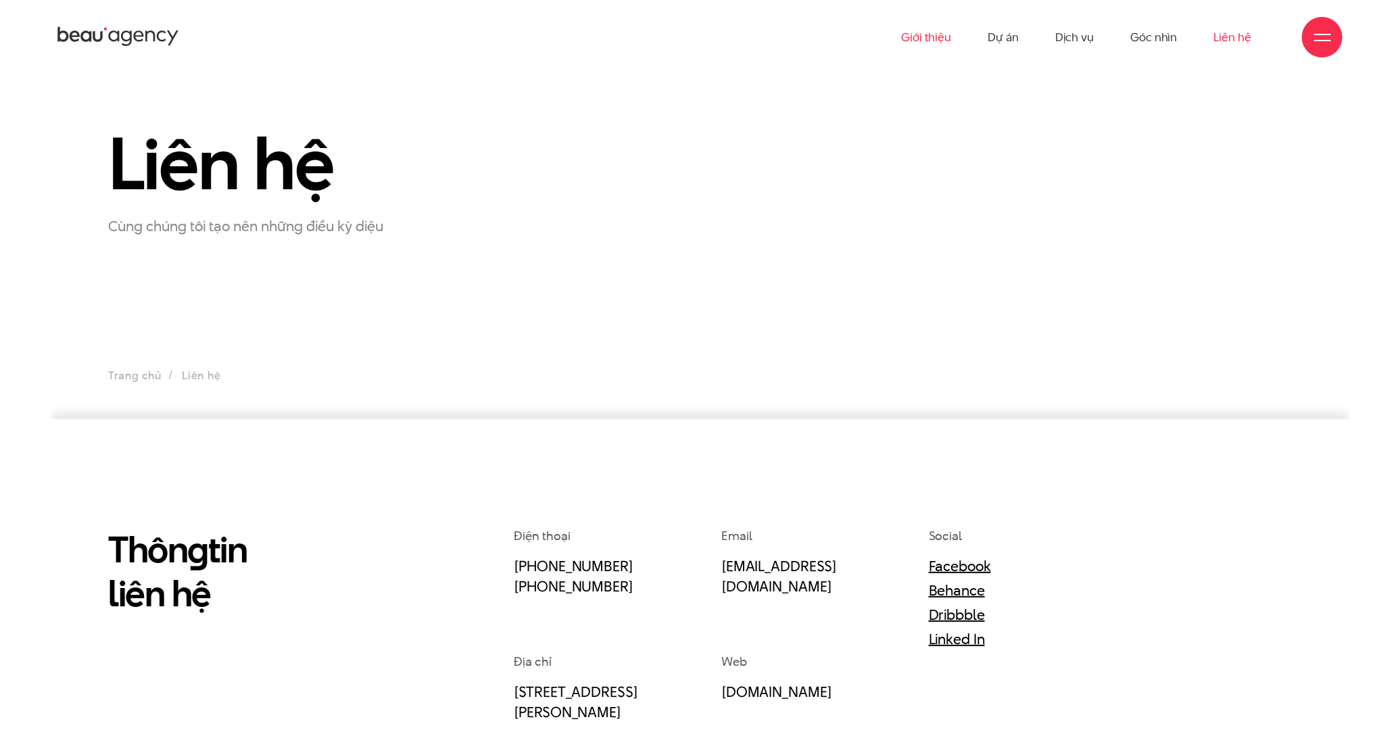
click at [933, 34] on link "Giới thiệu" at bounding box center [926, 37] width 50 height 74
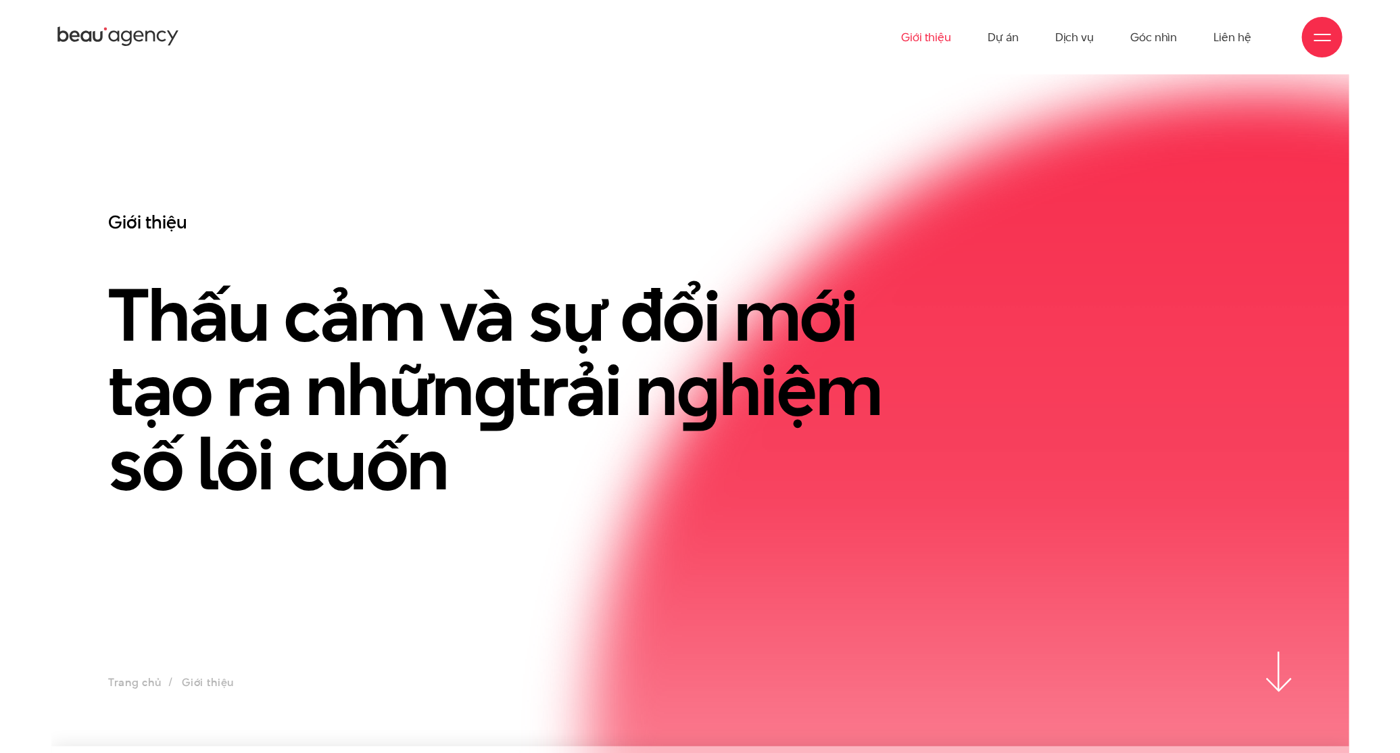
click at [101, 12] on div "Giới thiệu Dự án Dịch vụ Góc nhìn Liên hệ" at bounding box center [699, 37] width 1285 height 74
click at [136, 39] on icon at bounding box center [138, 36] width 10 height 11
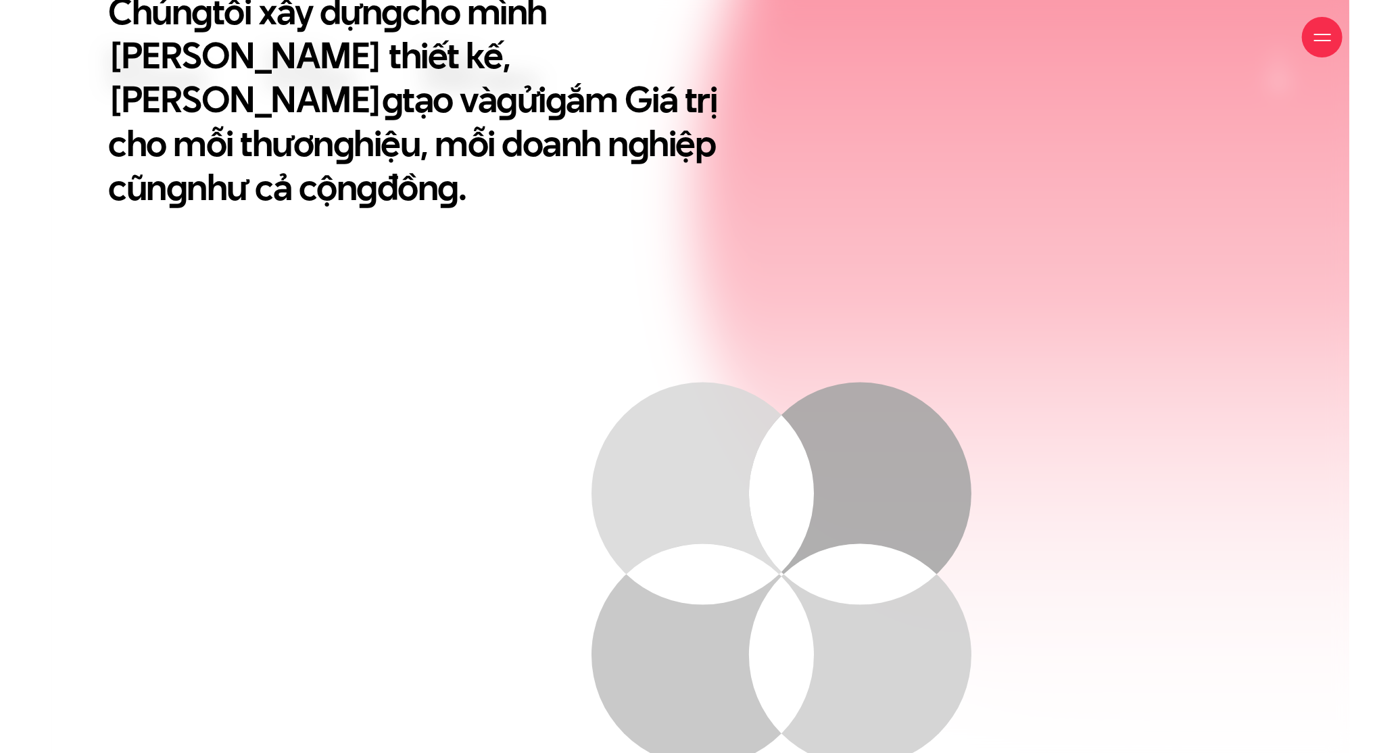
scroll to position [946, 0]
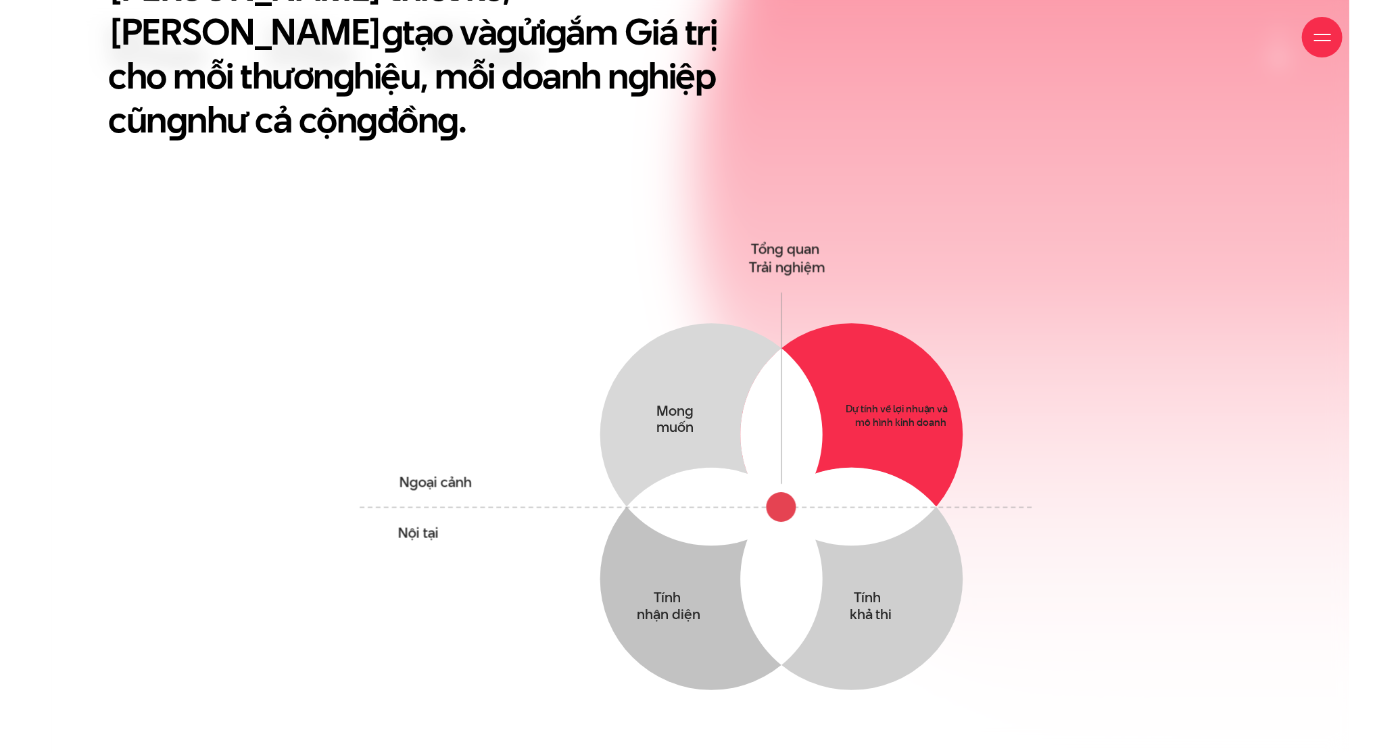
click at [894, 360] on circle at bounding box center [852, 435] width 222 height 222
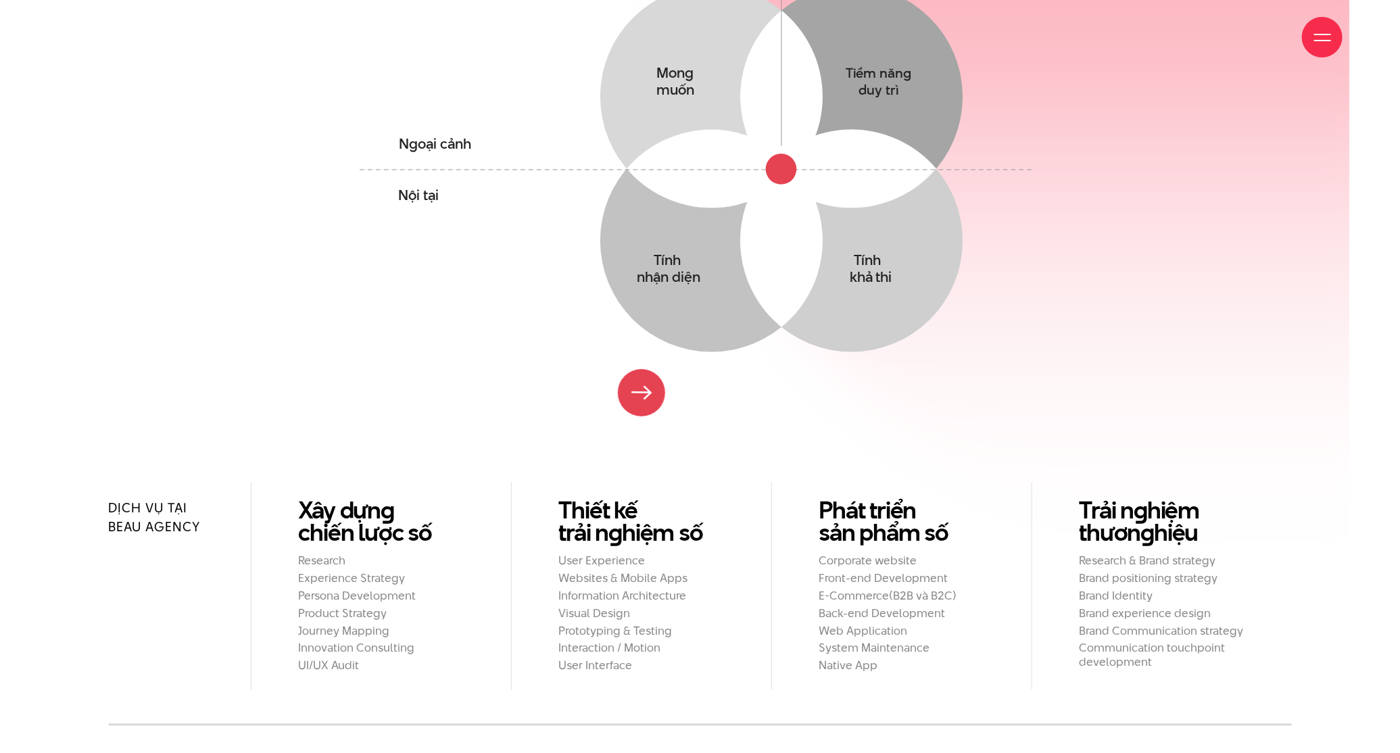
scroll to position [1420, 0]
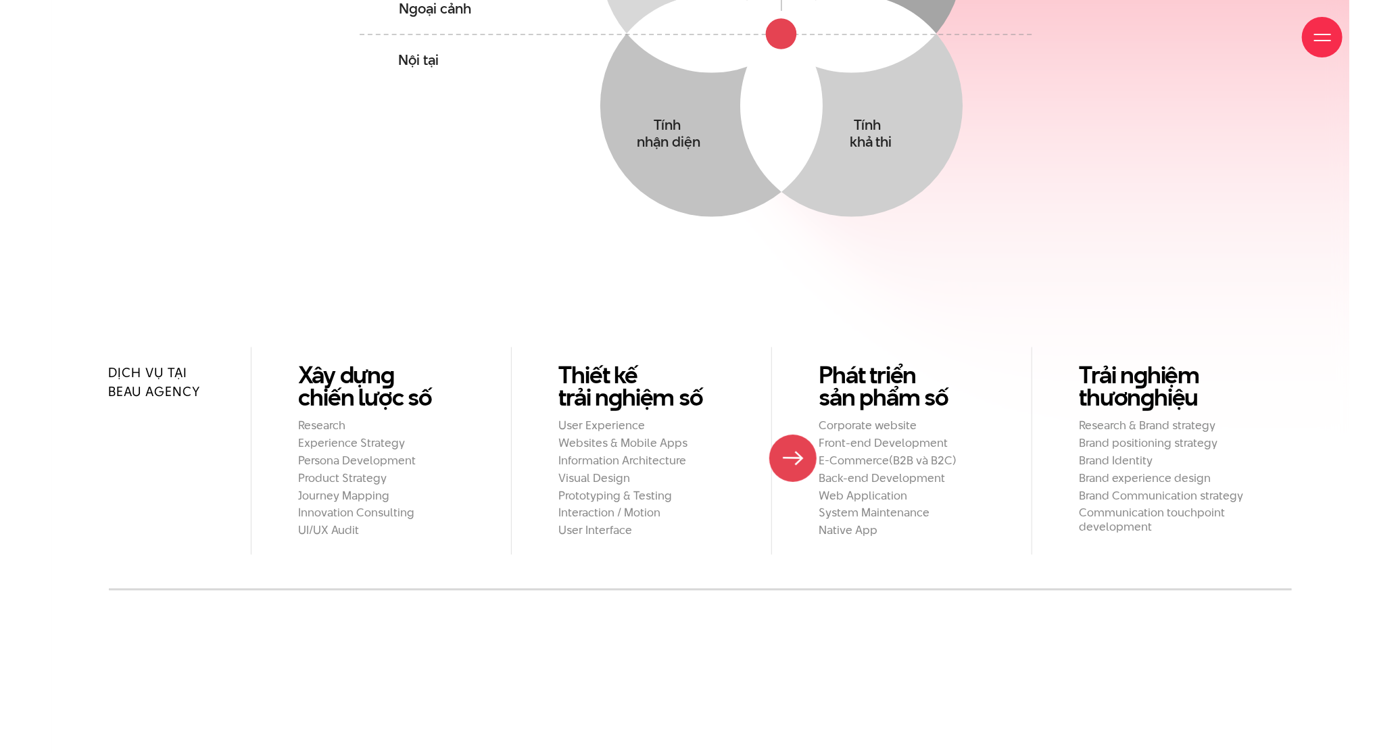
click at [793, 458] on li "Phát triển sản phẩm số Corporate website Front-end Development E-Commerce(B2B v…" at bounding box center [901, 451] width 260 height 208
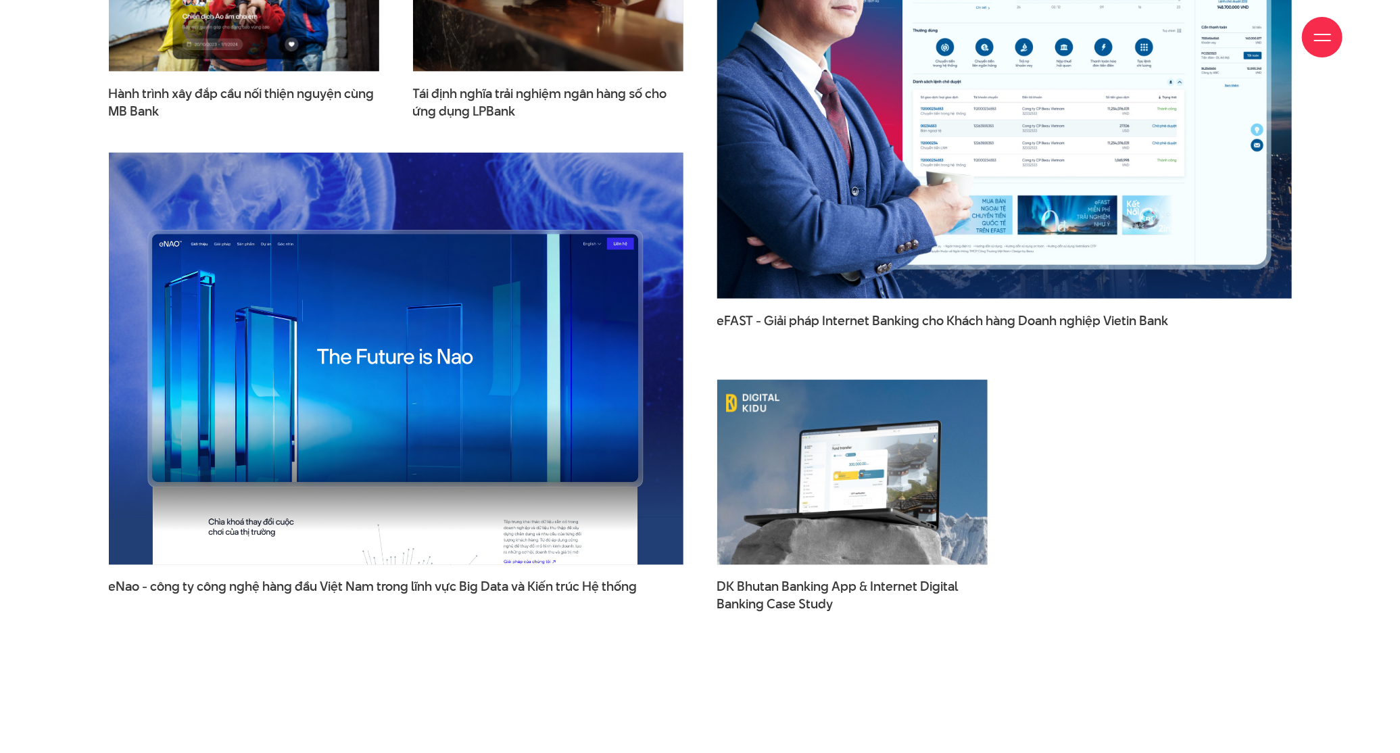
scroll to position [4529, 0]
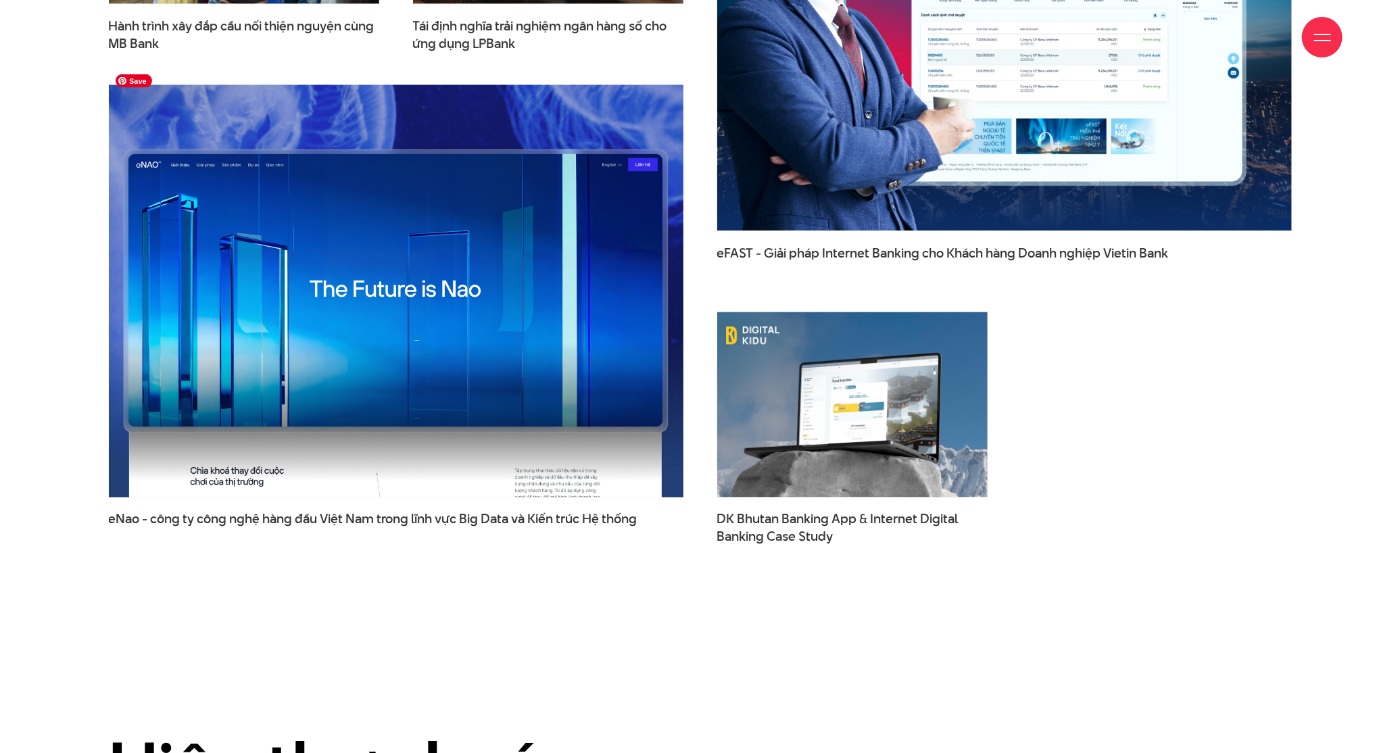
click at [453, 276] on img at bounding box center [396, 291] width 632 height 454
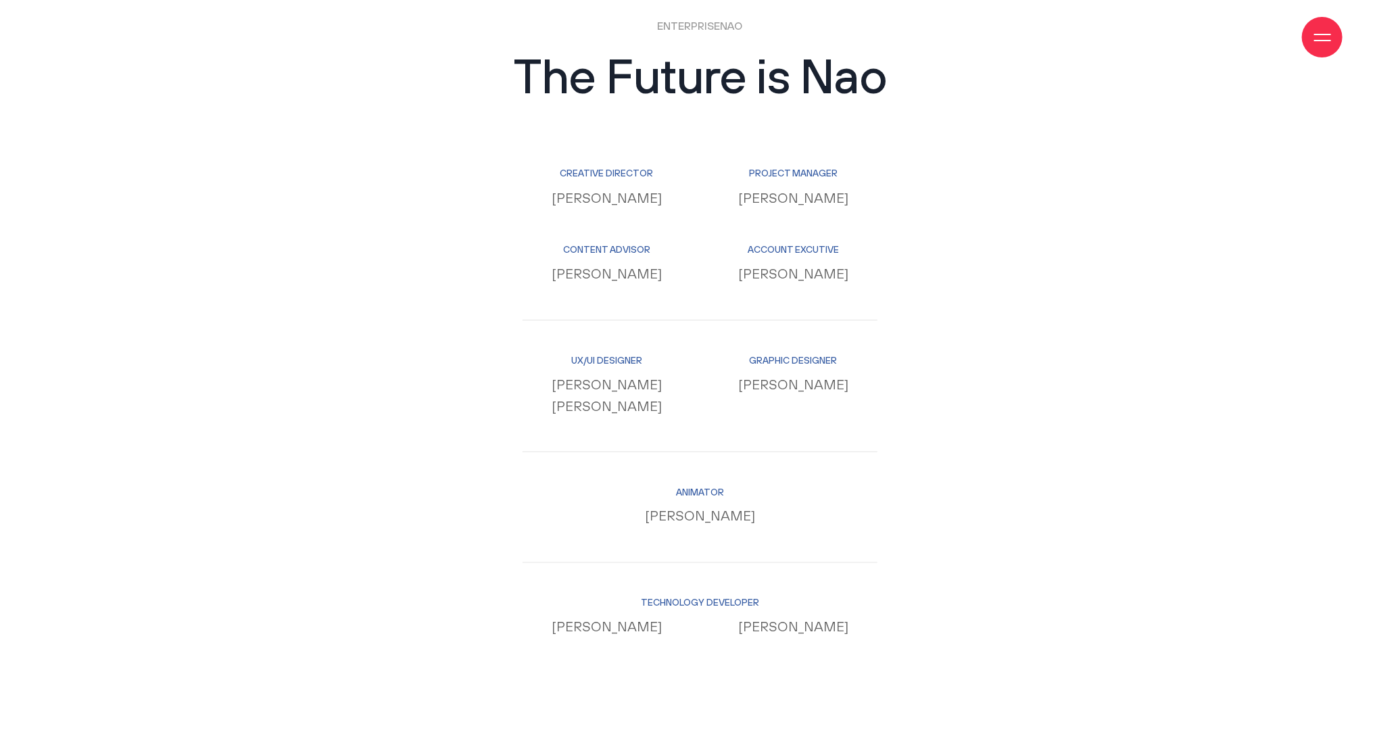
scroll to position [14196, 0]
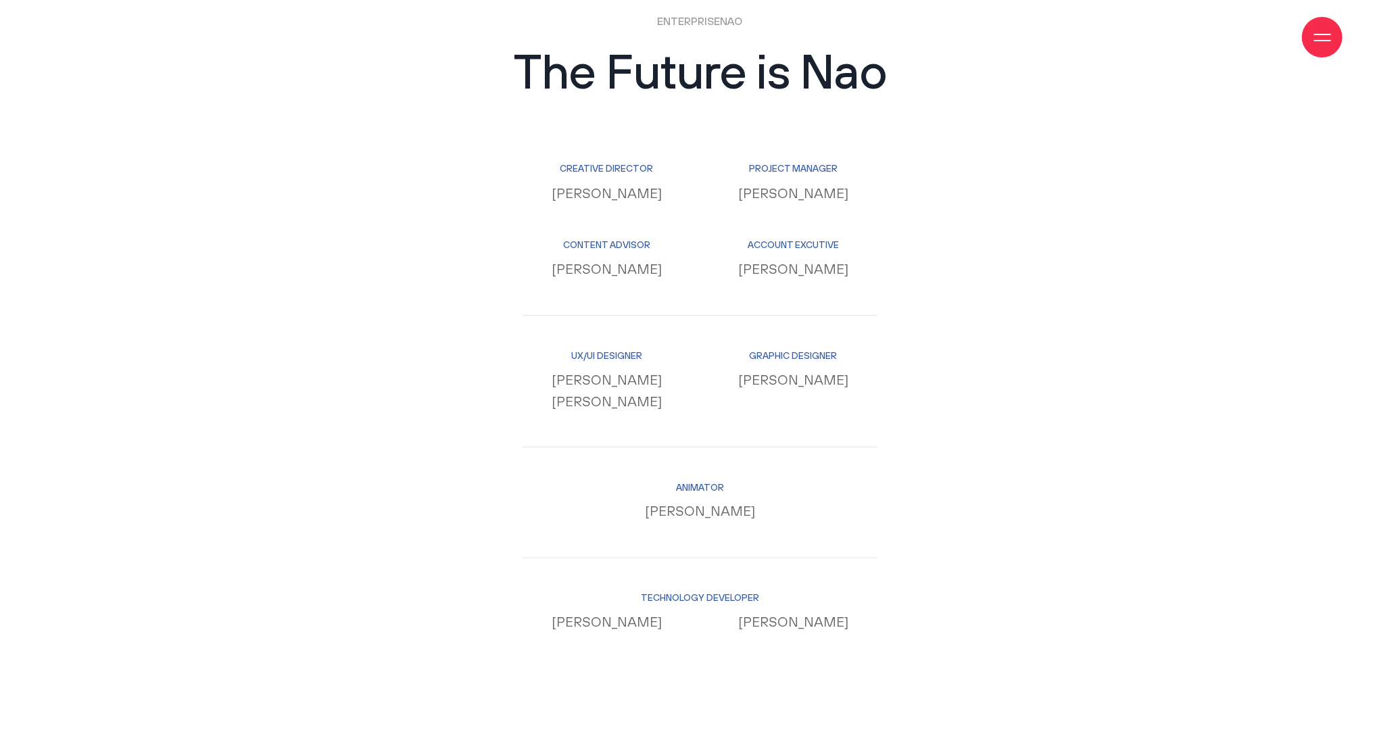
click at [617, 162] on small "Creative Director" at bounding box center [607, 169] width 169 height 15
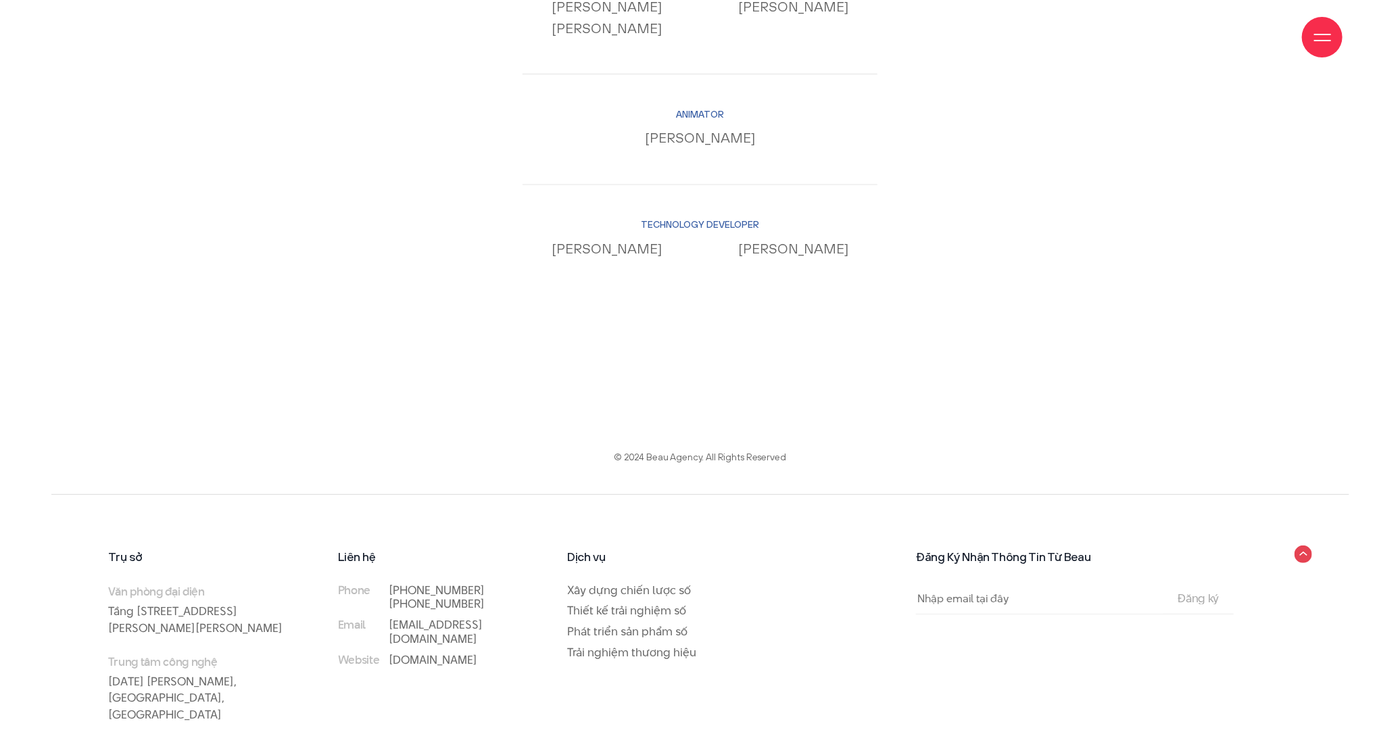
scroll to position [14570, 0]
